Goal: Task Accomplishment & Management: Use online tool/utility

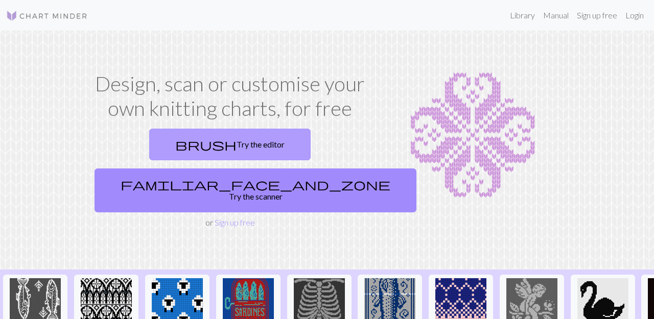
click at [187, 138] on link "brush Try the editor" at bounding box center [229, 145] width 161 height 32
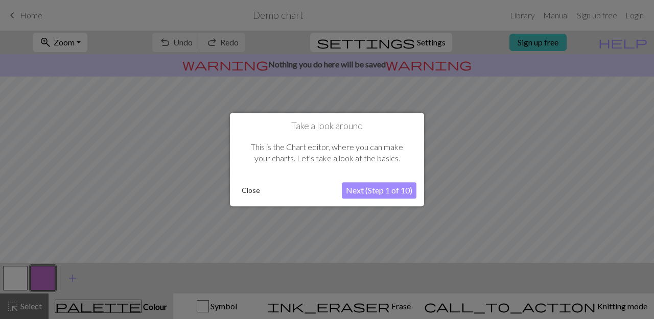
click at [362, 187] on button "Next (Step 1 of 10)" at bounding box center [379, 190] width 75 height 16
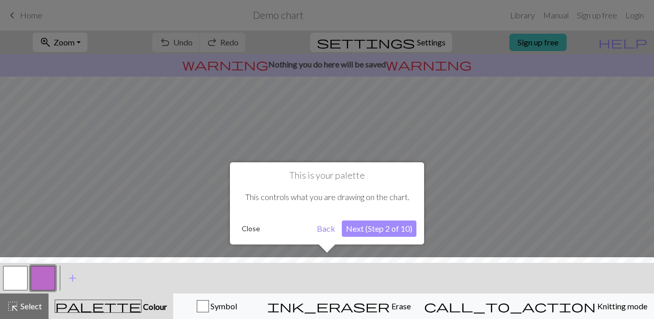
click at [249, 229] on button "Close" at bounding box center [251, 228] width 27 height 15
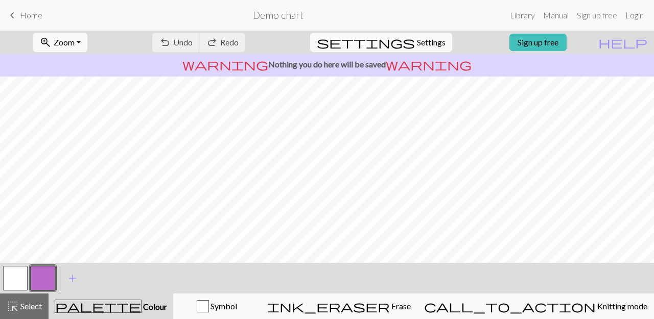
click at [400, 65] on span "warning" at bounding box center [429, 64] width 86 height 14
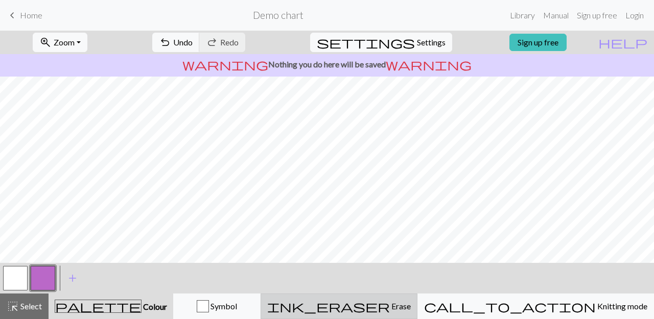
click at [390, 306] on span "ink_eraser" at bounding box center [328, 306] width 123 height 14
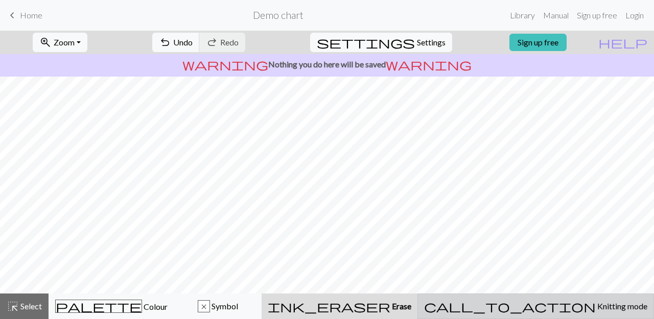
click at [596, 307] on span "Knitting mode" at bounding box center [622, 306] width 52 height 10
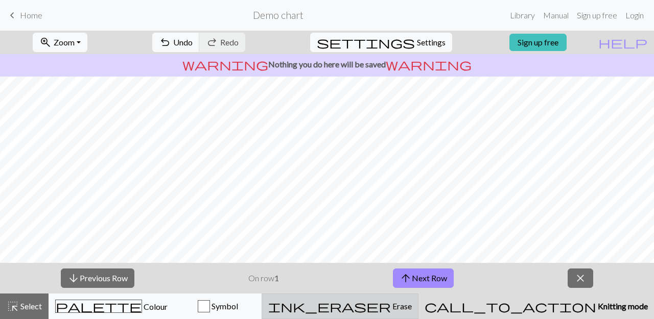
click at [412, 308] on span "Erase" at bounding box center [401, 306] width 21 height 10
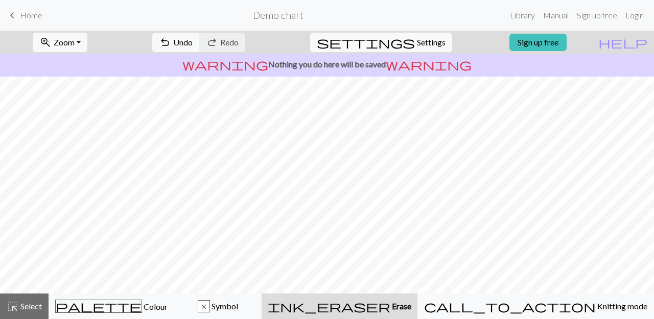
click at [415, 52] on div "settings Settings" at bounding box center [380, 43] width 157 height 24
click at [420, 44] on span "Settings" at bounding box center [431, 42] width 29 height 12
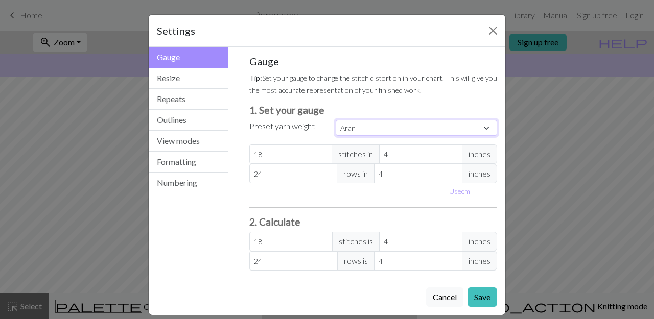
click at [392, 133] on select "Custom Square Lace Light Fingering Fingering Sport Double knit Worsted Aran Bul…" at bounding box center [416, 128] width 161 height 16
select select "fingering"
click option "Fingering" at bounding box center [0, 0] width 0 height 0
type input "28"
type input "36"
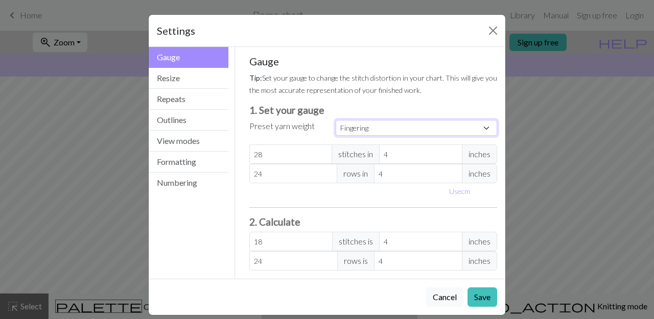
type input "28"
type input "36"
click at [165, 81] on button "Resize" at bounding box center [189, 78] width 80 height 21
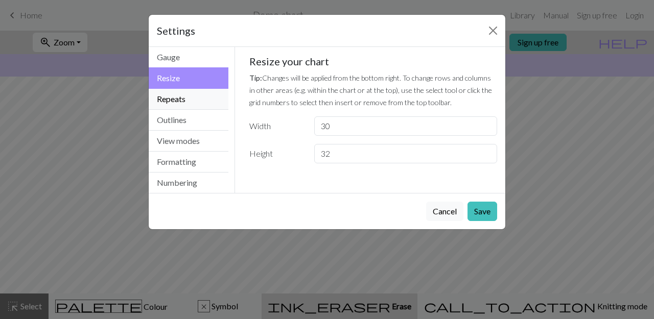
click at [167, 101] on button "Repeats" at bounding box center [189, 99] width 80 height 21
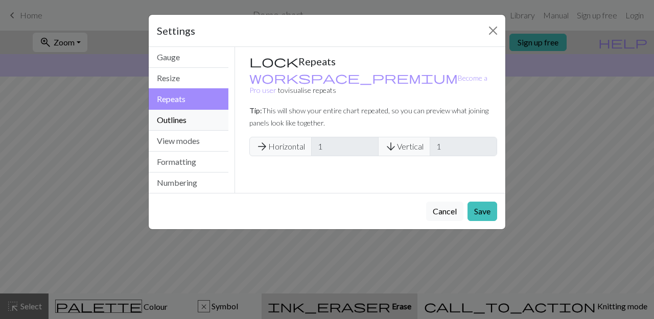
click at [170, 119] on button "Outlines" at bounding box center [189, 120] width 80 height 21
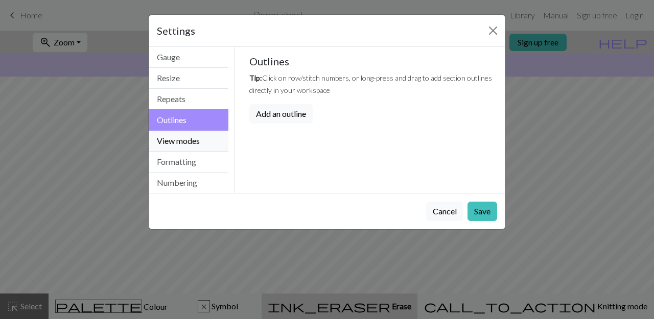
click at [171, 147] on button "View modes" at bounding box center [189, 141] width 80 height 21
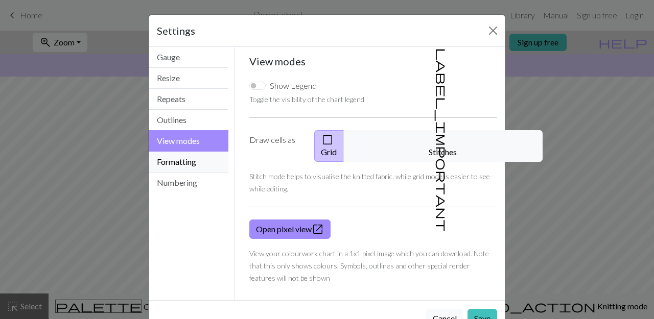
click at [168, 157] on button "Formatting" at bounding box center [189, 162] width 80 height 21
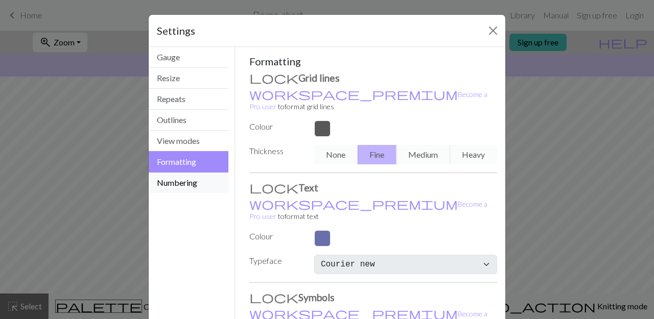
click at [175, 182] on button "Numbering" at bounding box center [189, 183] width 80 height 20
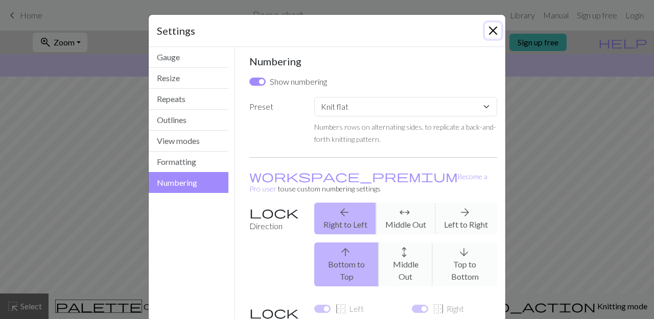
click at [493, 30] on button "Close" at bounding box center [493, 30] width 16 height 16
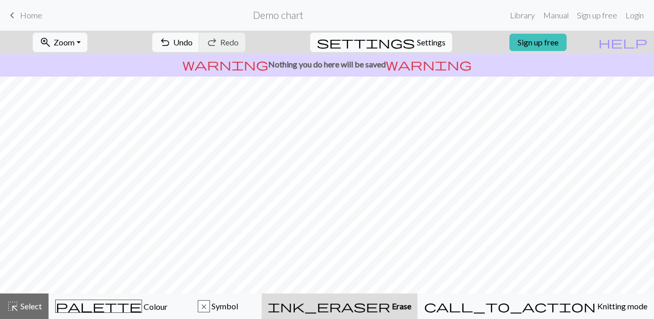
click at [423, 43] on span "Settings" at bounding box center [431, 42] width 29 height 12
select select "flat"
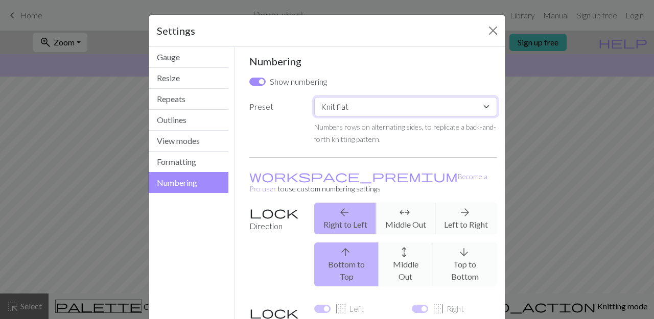
click at [470, 108] on select "Custom Knit flat Knit in the round Lace knitting Cross stitch" at bounding box center [405, 106] width 183 height 19
click at [566, 87] on div "Settings Numbering Gauge Resize Repeats Outlines View modes Formatting Numberin…" at bounding box center [327, 159] width 654 height 319
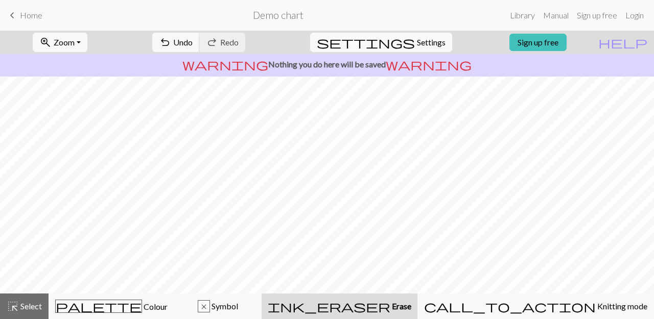
click at [273, 16] on h2 "Demo chart" at bounding box center [278, 15] width 51 height 12
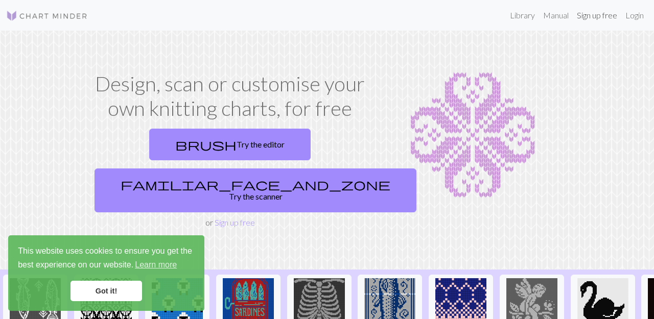
click at [606, 13] on link "Sign up free" at bounding box center [597, 15] width 49 height 20
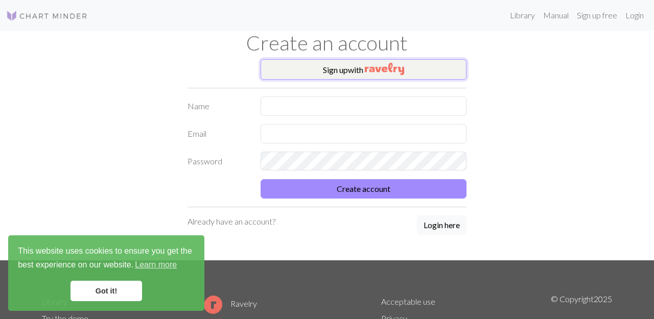
click at [359, 64] on button "Sign up with" at bounding box center [364, 69] width 206 height 20
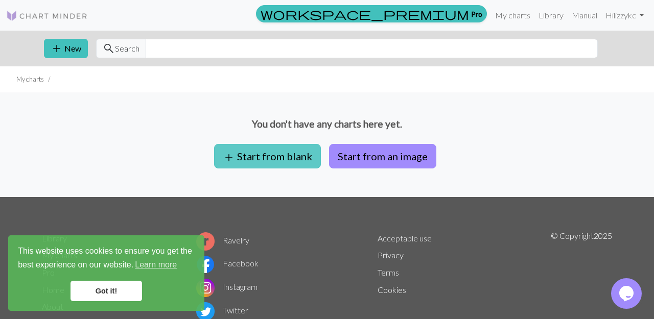
click at [262, 152] on button "add Start from blank" at bounding box center [267, 156] width 107 height 25
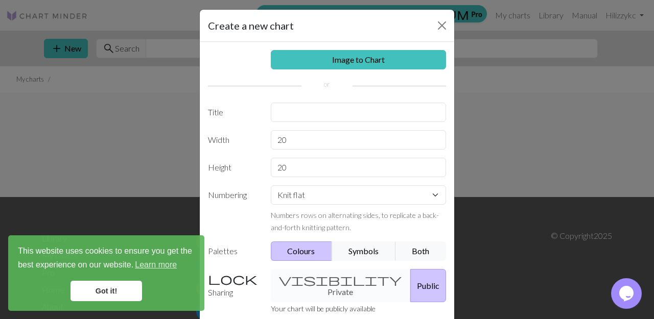
scroll to position [5, 0]
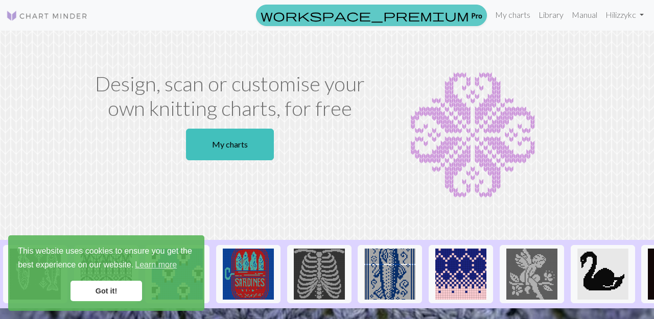
click at [464, 13] on span "workspace_premium" at bounding box center [365, 15] width 208 height 14
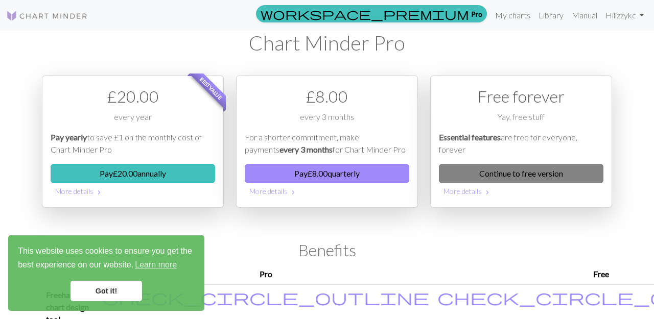
click at [483, 174] on link "Continue to free version" at bounding box center [521, 173] width 165 height 19
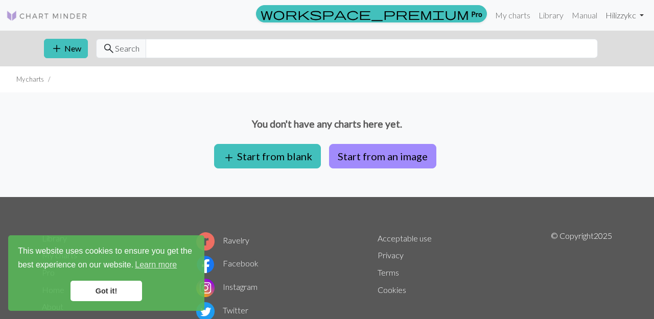
click at [624, 10] on link "Hi lizzykc" at bounding box center [624, 15] width 46 height 20
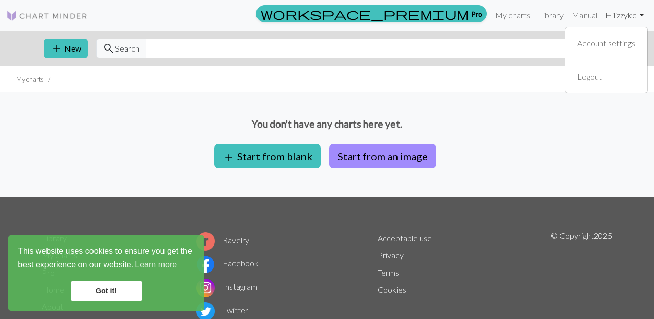
click at [624, 10] on link "Hi lizzykc" at bounding box center [624, 15] width 46 height 20
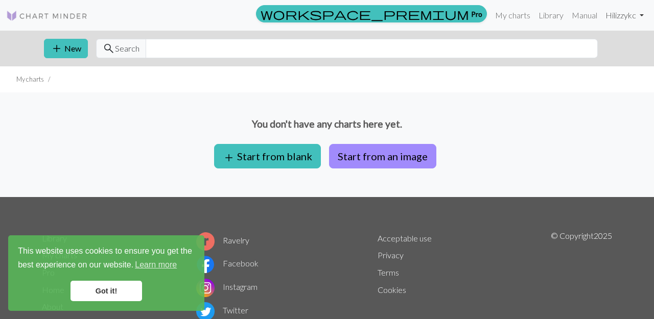
click at [624, 10] on link "Hi lizzykc" at bounding box center [624, 15] width 46 height 20
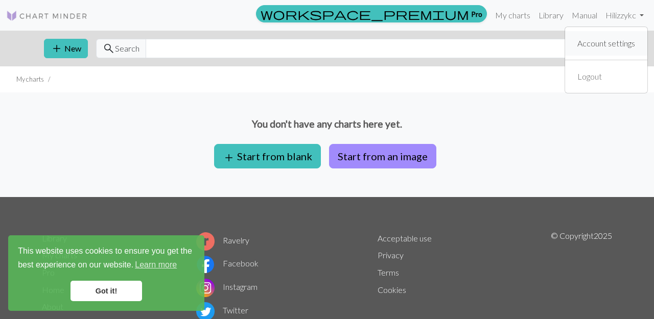
click at [602, 40] on link "Account settings" at bounding box center [606, 43] width 66 height 20
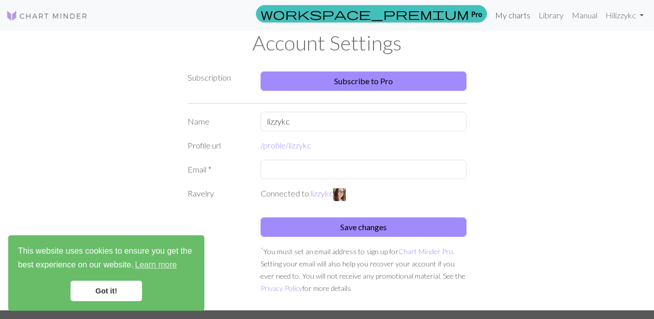
click at [515, 17] on link "My charts" at bounding box center [512, 15] width 43 height 20
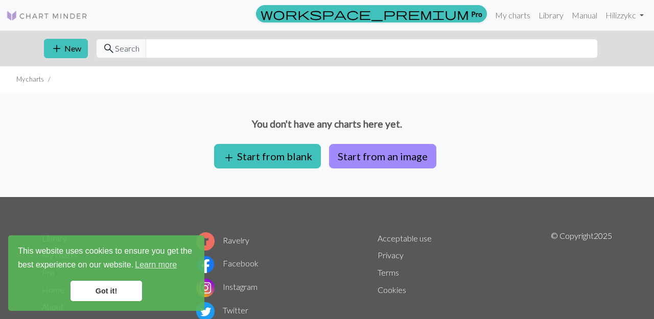
click at [228, 241] on link "Ravelry" at bounding box center [222, 241] width 53 height 10
